Goal: Navigation & Orientation: Find specific page/section

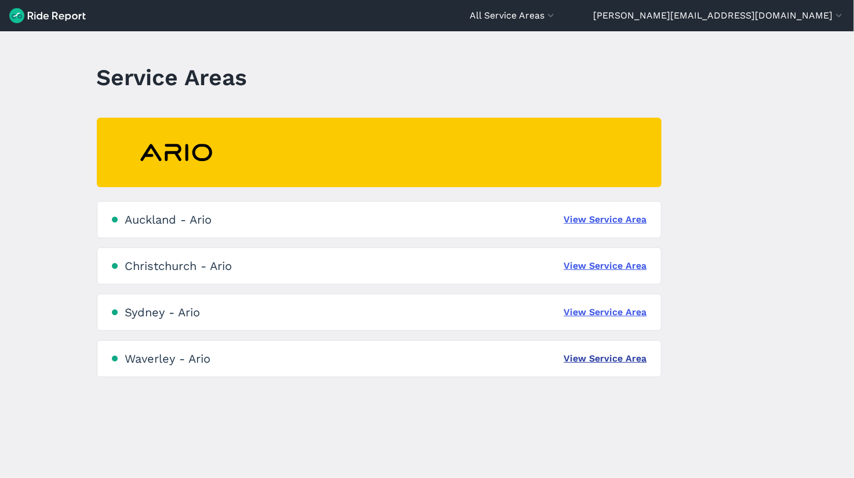
click at [611, 361] on link "View Service Area" at bounding box center [605, 359] width 83 height 14
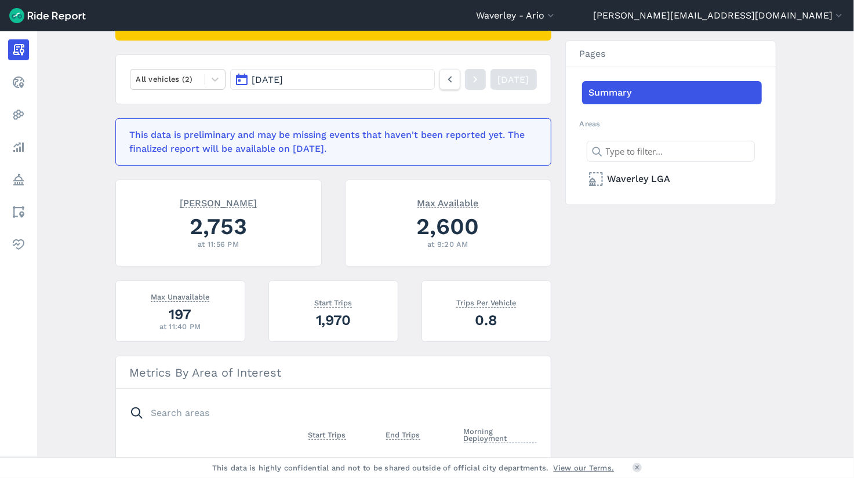
scroll to position [238, 0]
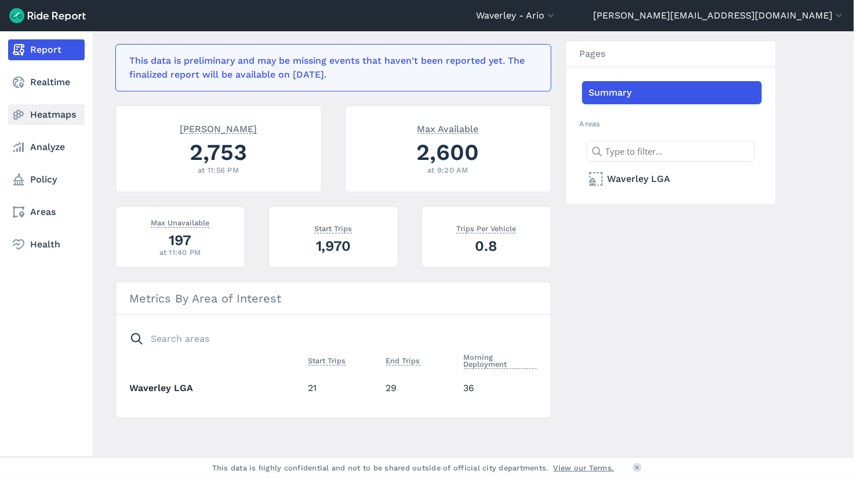
click at [29, 112] on link "Heatmaps" at bounding box center [46, 114] width 77 height 21
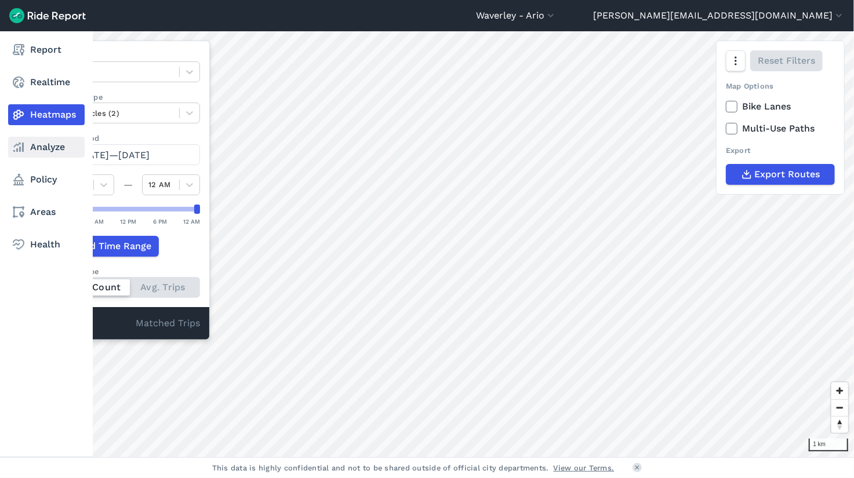
click at [52, 154] on link "Analyze" at bounding box center [46, 147] width 77 height 21
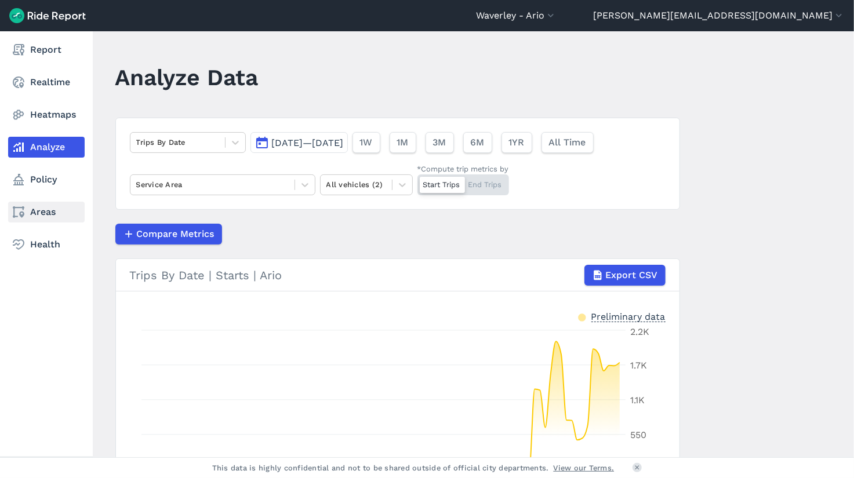
click at [43, 211] on link "Areas" at bounding box center [46, 212] width 77 height 21
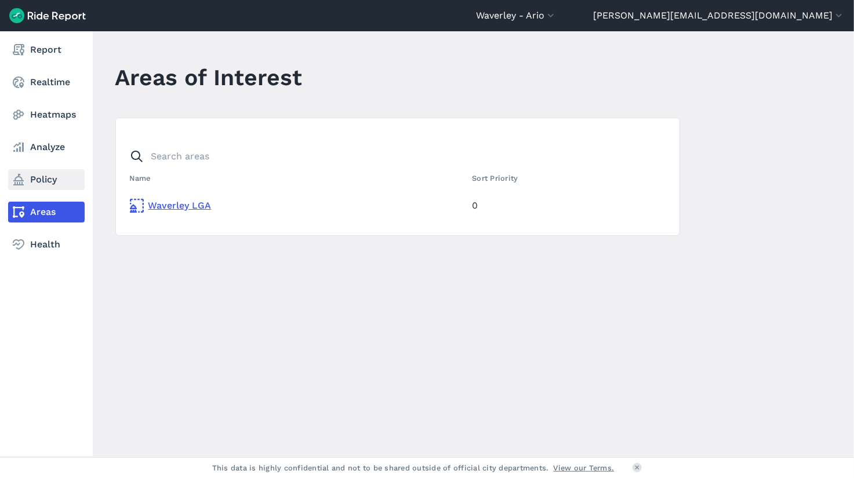
click at [49, 179] on link "Policy" at bounding box center [46, 179] width 77 height 21
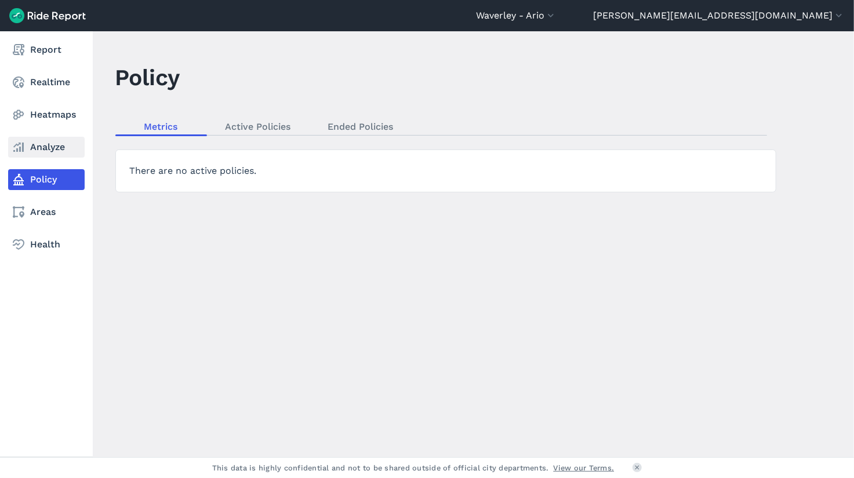
click at [50, 144] on link "Analyze" at bounding box center [46, 147] width 77 height 21
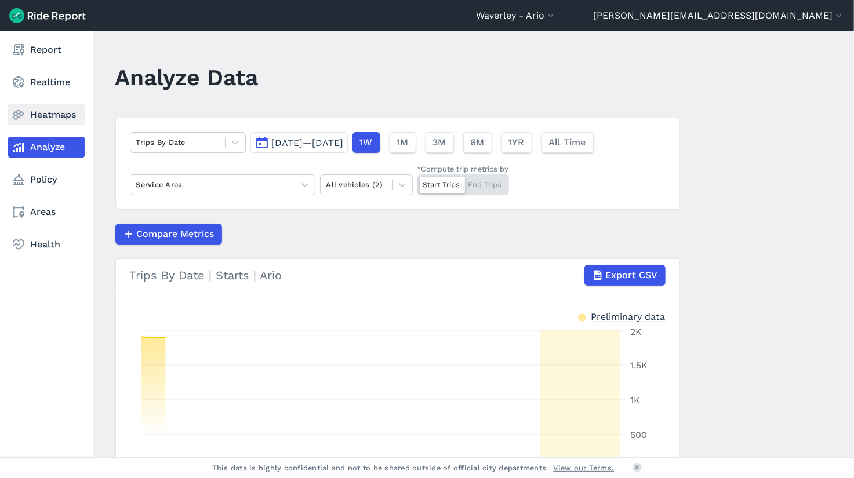
click at [56, 113] on link "Heatmaps" at bounding box center [46, 114] width 77 height 21
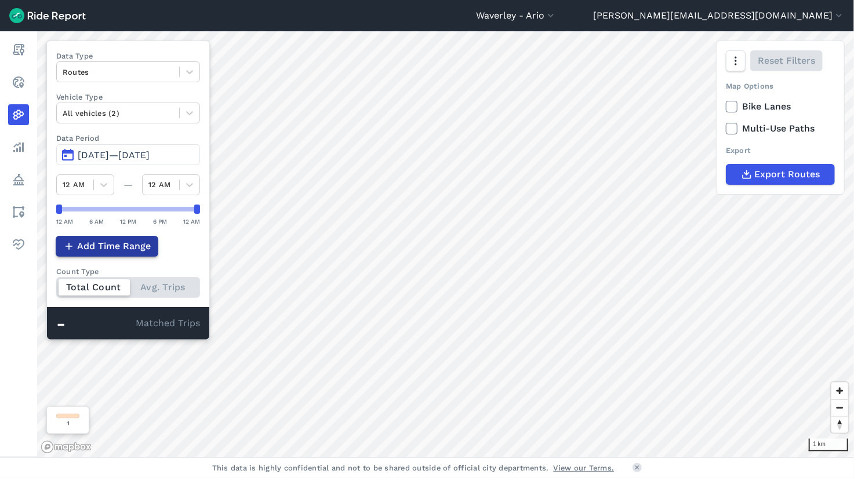
click at [121, 236] on button "Add Time Range" at bounding box center [107, 246] width 103 height 21
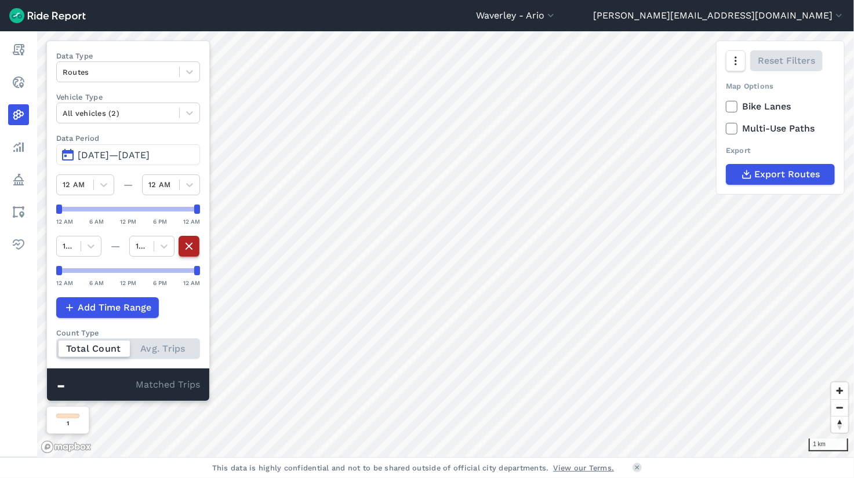
click at [184, 248] on icon "button" at bounding box center [189, 246] width 13 height 16
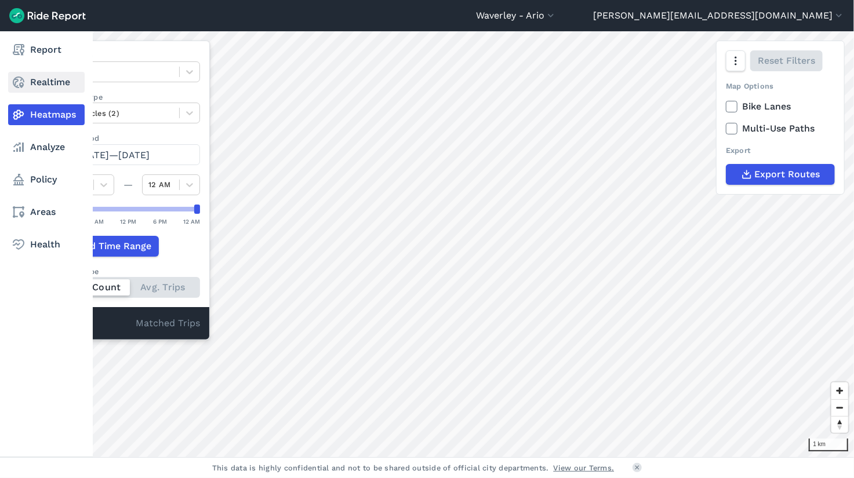
click at [66, 88] on link "Realtime" at bounding box center [46, 82] width 77 height 21
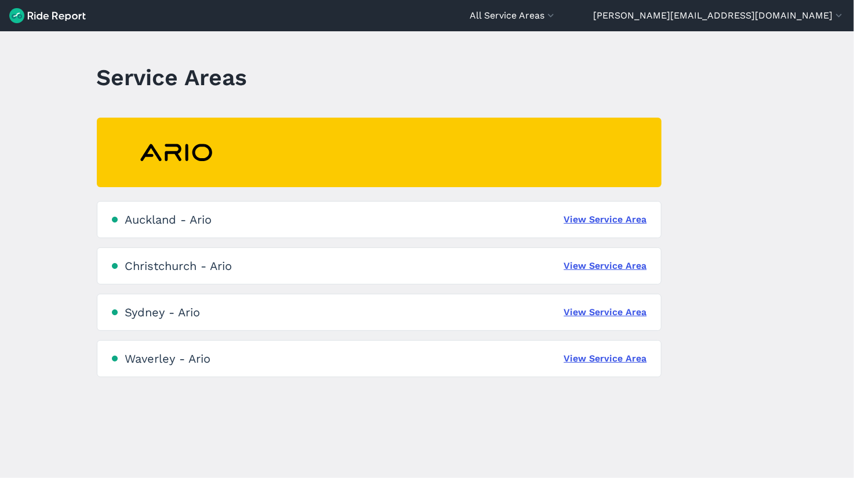
click at [600, 298] on div "Sydney - Ario View Service Area" at bounding box center [379, 312] width 565 height 37
click at [593, 307] on link "View Service Area" at bounding box center [605, 313] width 83 height 14
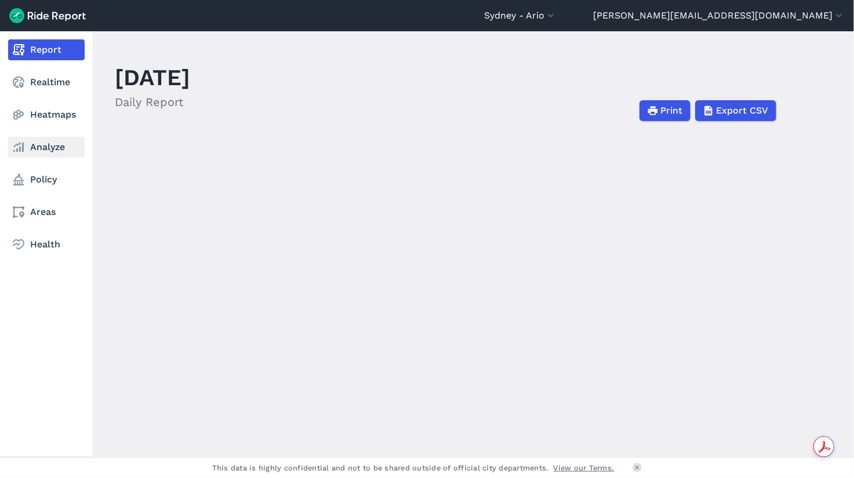
click at [40, 146] on link "Analyze" at bounding box center [46, 147] width 77 height 21
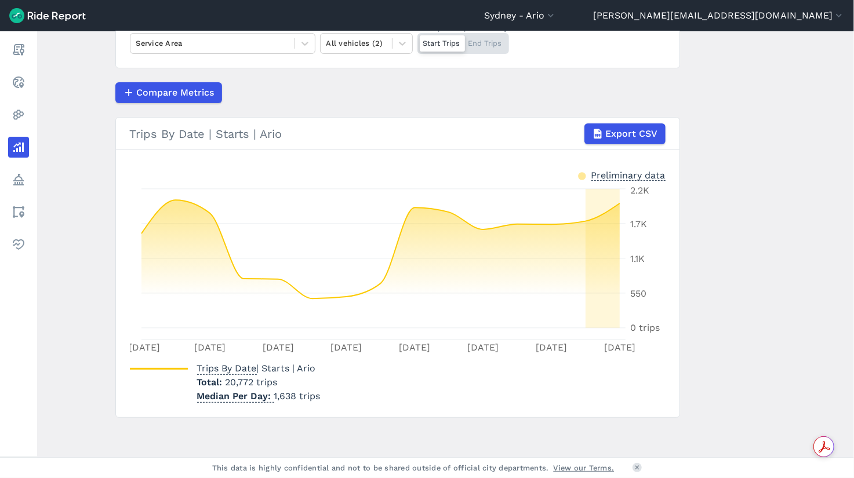
scroll to position [141, 0]
